Goal: Submit feedback/report problem

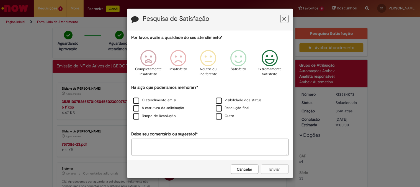
click at [266, 58] on icon "Feedback" at bounding box center [270, 58] width 21 height 17
click at [216, 117] on label "Outro" at bounding box center [225, 115] width 19 height 5
click at [172, 145] on textarea "Deixe seu comentário ou sugestão!*" at bounding box center [210, 147] width 157 height 17
type textarea "**********"
click at [278, 172] on button "Enviar" at bounding box center [275, 168] width 28 height 9
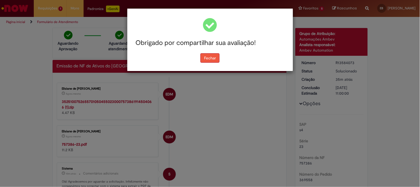
click at [213, 59] on button "Fechar" at bounding box center [210, 57] width 19 height 9
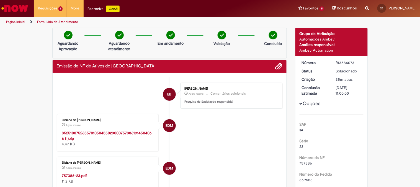
click at [73, 175] on strong "757386-23.pdf" at bounding box center [74, 175] width 25 height 5
